Goal: Check status

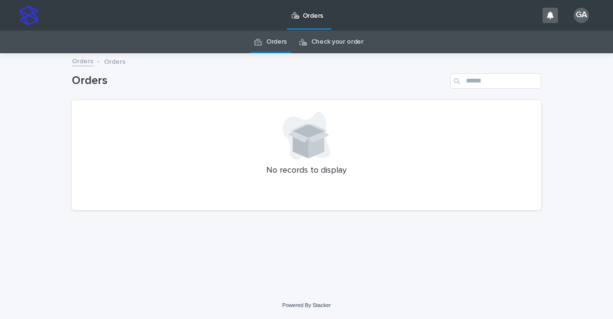
click at [334, 43] on link "Check your order" at bounding box center [337, 42] width 52 height 23
click at [270, 43] on link "Orders" at bounding box center [276, 42] width 21 height 23
click at [29, 160] on div "Loading... Saving… Loading... Saving… Orders No records to display" at bounding box center [306, 172] width 613 height 237
click at [333, 42] on link "Check your order" at bounding box center [337, 42] width 52 height 23
